Goal: Find specific page/section: Find specific page/section

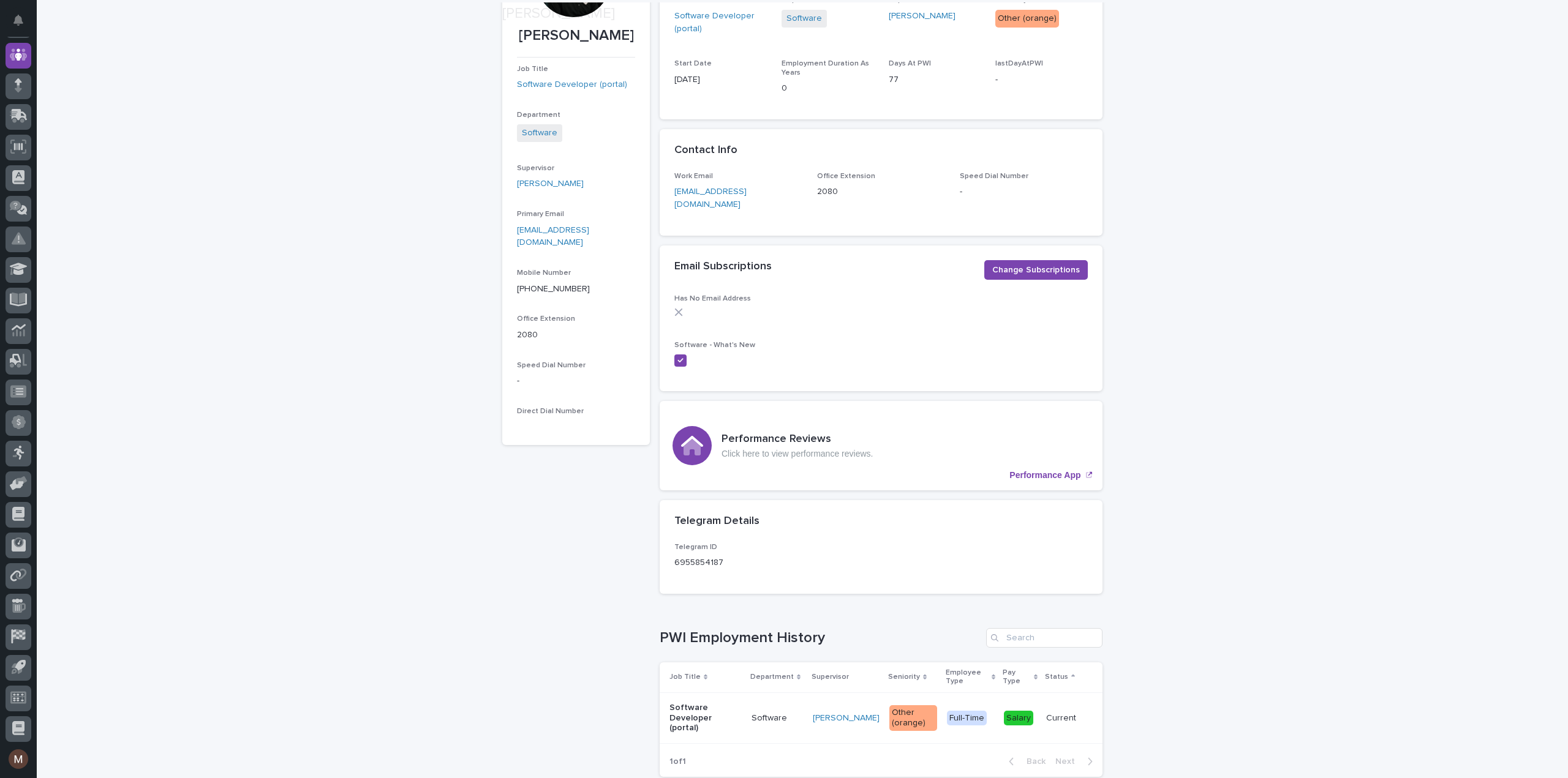
scroll to position [266, 0]
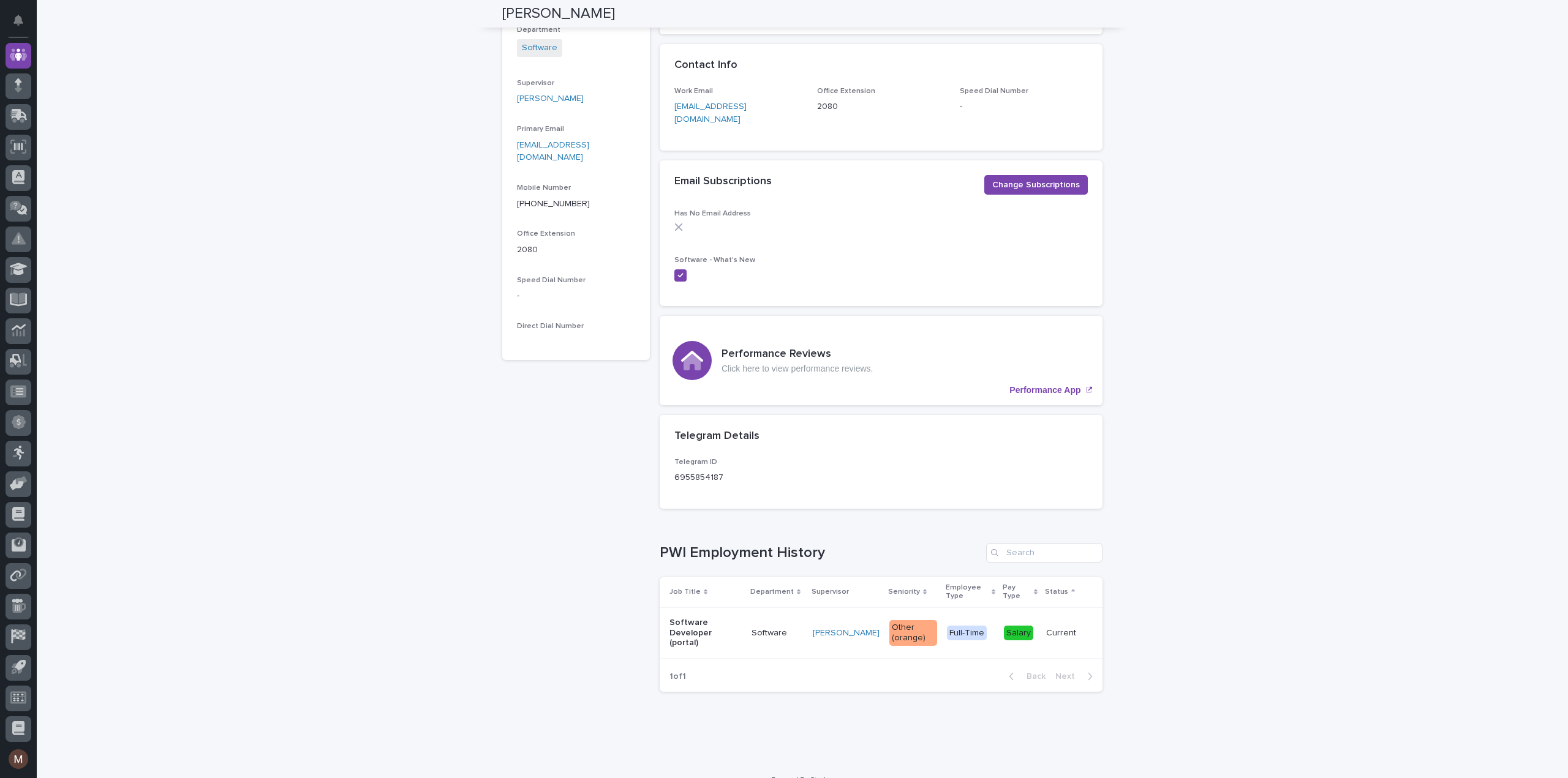
click at [1007, 581] on p "Pay Type" at bounding box center [1016, 592] width 28 height 23
click at [1180, 554] on div "Loading... Saving… Loading... Saving… [PERSON_NAME] [PERSON_NAME] Job Title Sof…" at bounding box center [802, 283] width 1531 height 959
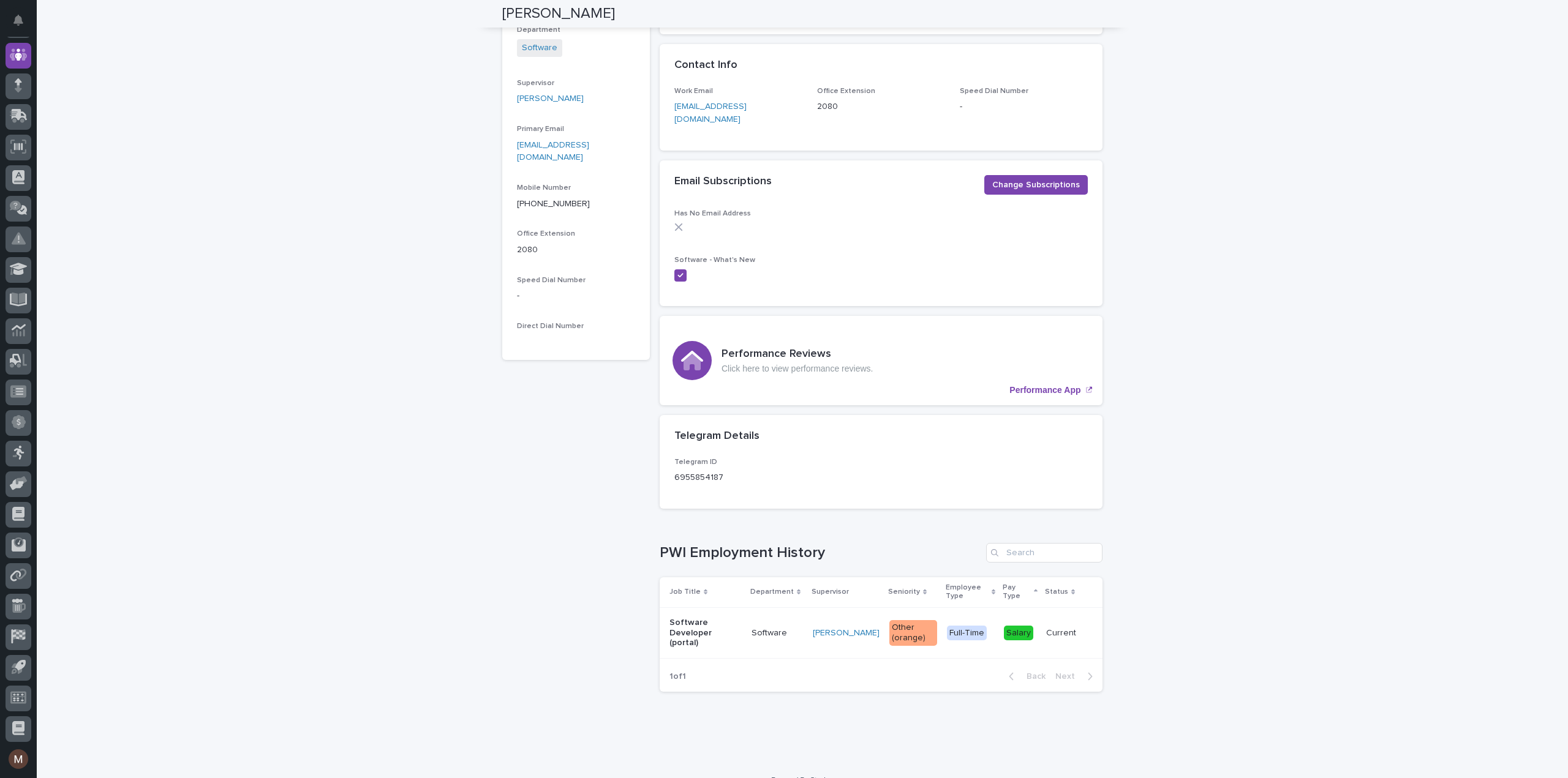
click at [1003, 581] on p "Pay Type" at bounding box center [1016, 592] width 28 height 23
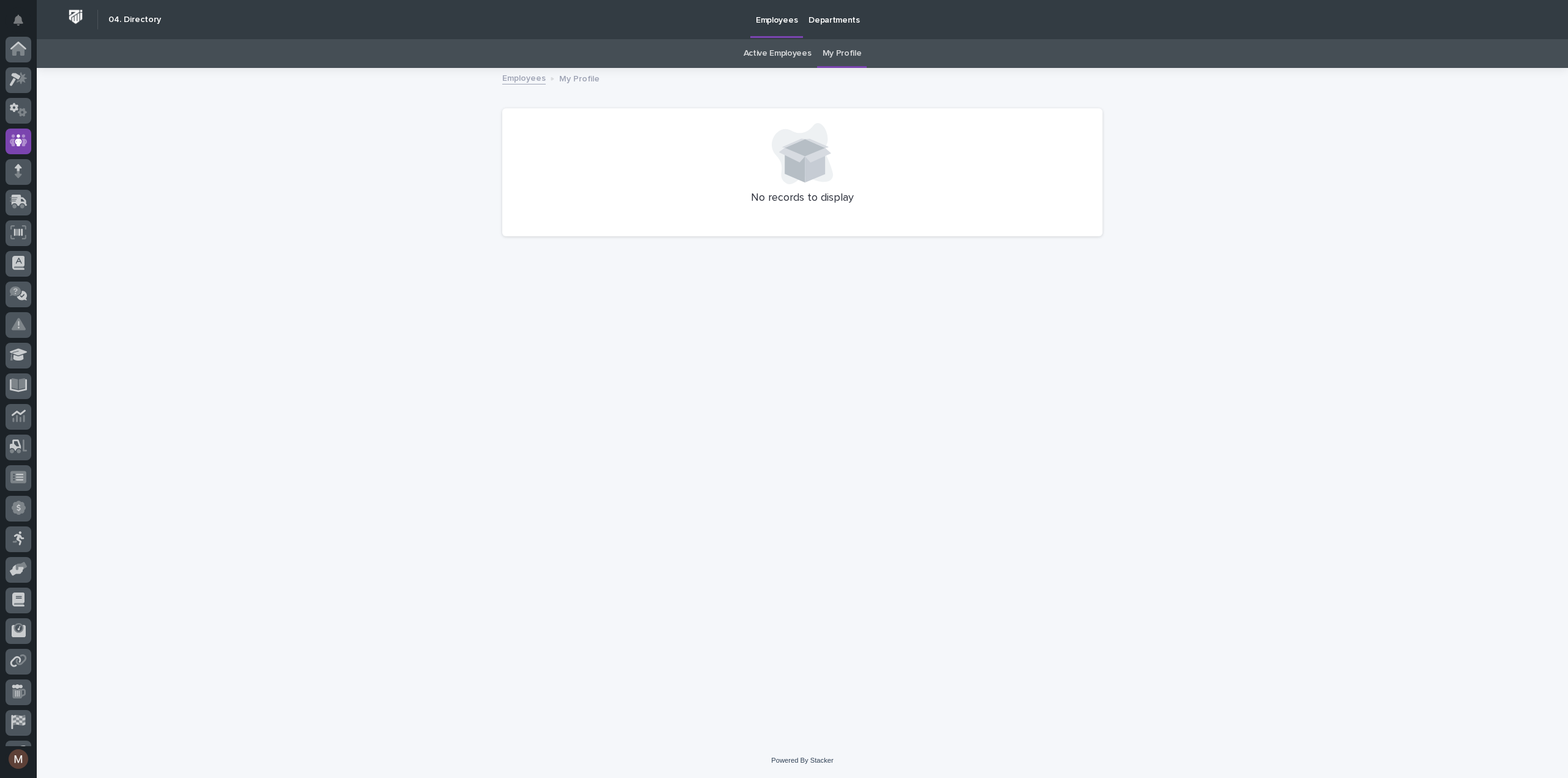
scroll to position [86, 0]
